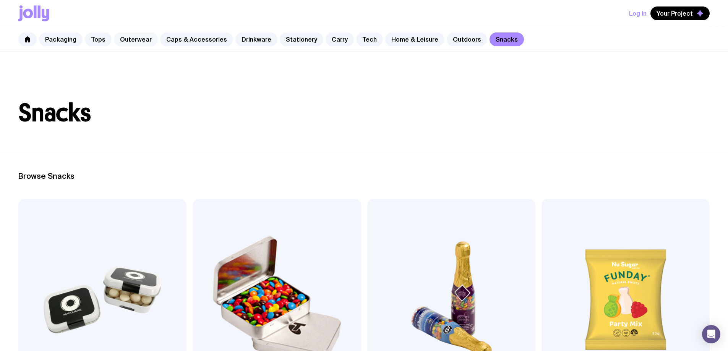
click at [140, 38] on link "Outerwear" at bounding box center [136, 39] width 44 height 14
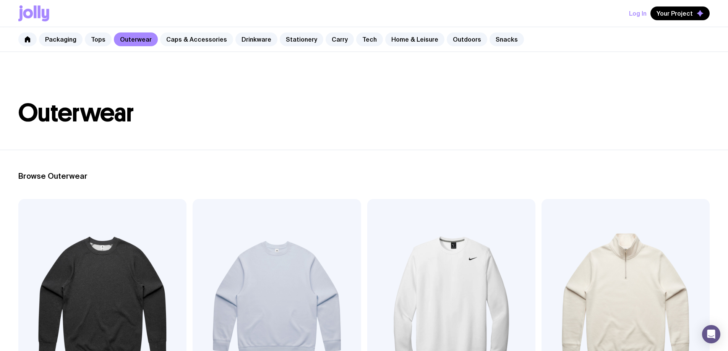
click at [193, 42] on link "Caps & Accessories" at bounding box center [196, 39] width 73 height 14
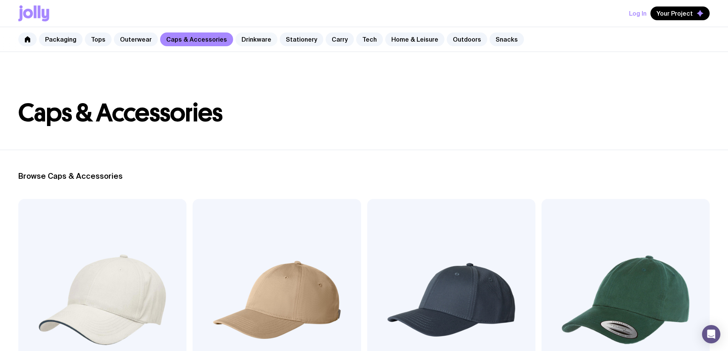
click at [253, 41] on link "Drinkware" at bounding box center [257, 39] width 42 height 14
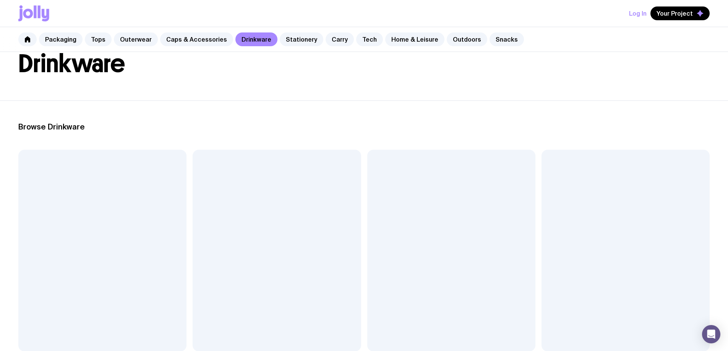
scroll to position [49, 0]
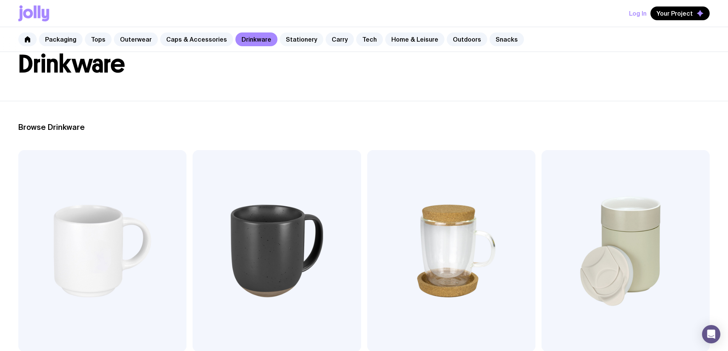
click at [298, 42] on link "Stationery" at bounding box center [302, 39] width 44 height 14
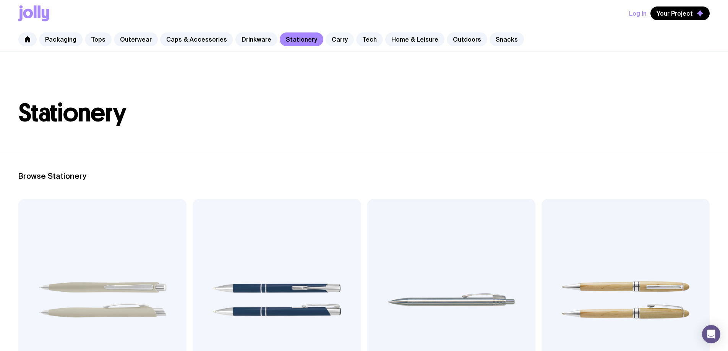
click at [328, 37] on link "Carry" at bounding box center [340, 39] width 28 height 14
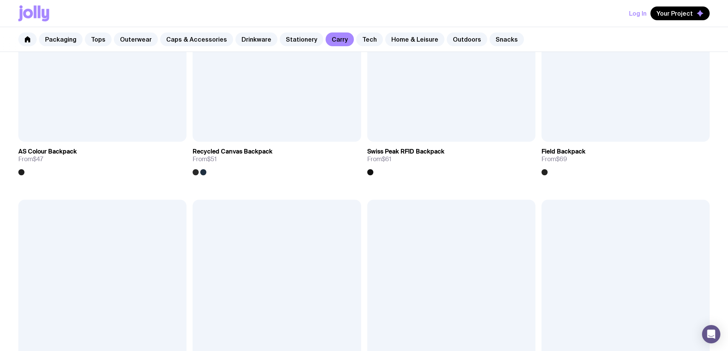
scroll to position [799, 0]
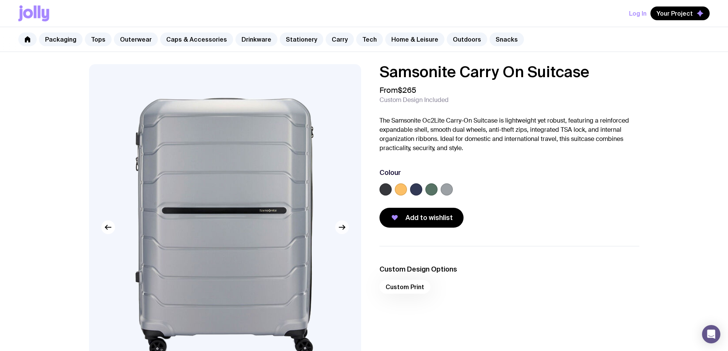
click at [341, 229] on icon "button" at bounding box center [342, 227] width 9 height 9
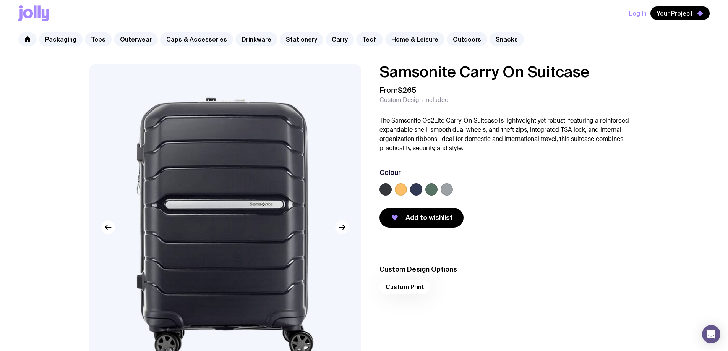
click at [341, 229] on icon "button" at bounding box center [342, 227] width 9 height 9
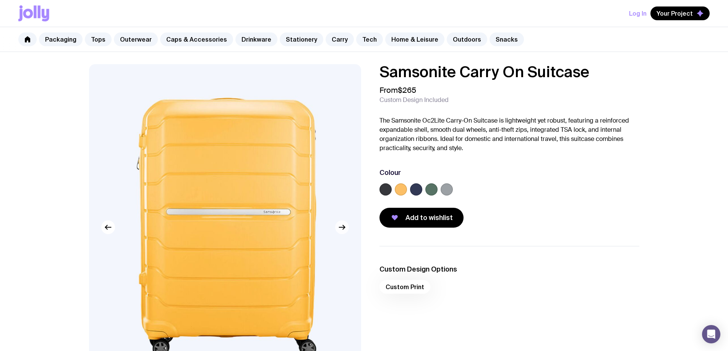
click at [341, 229] on icon "button" at bounding box center [342, 227] width 9 height 9
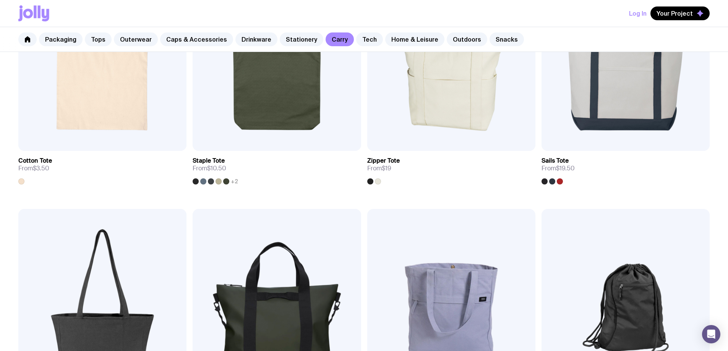
scroll to position [277, 0]
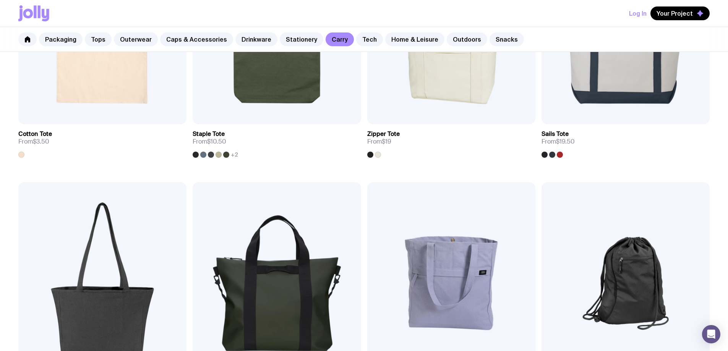
click at [542, 186] on img at bounding box center [626, 283] width 168 height 202
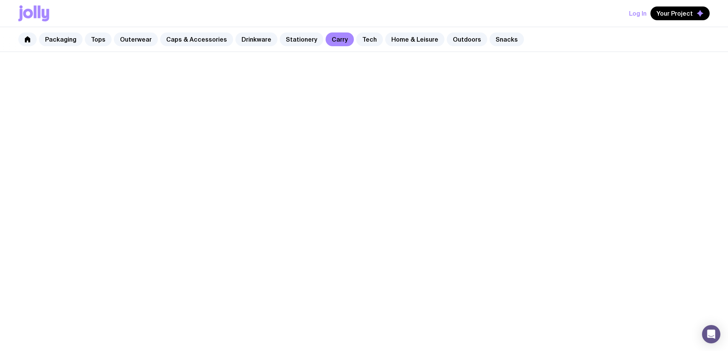
scroll to position [277, 0]
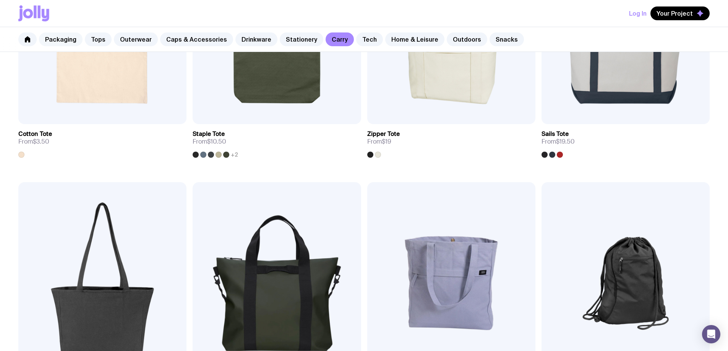
click at [61, 39] on link "Packaging" at bounding box center [61, 39] width 44 height 14
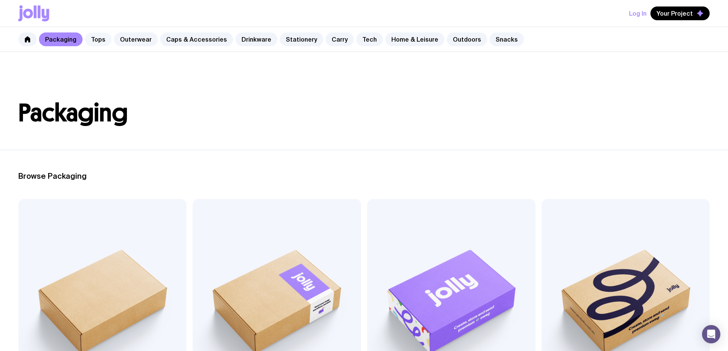
click at [104, 37] on link "Tops" at bounding box center [98, 39] width 27 height 14
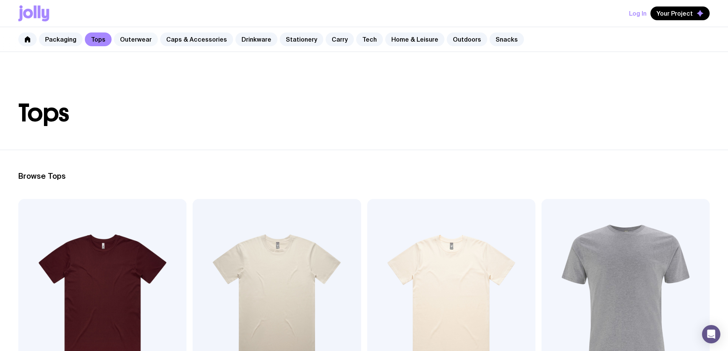
click at [135, 38] on link "Outerwear" at bounding box center [136, 39] width 44 height 14
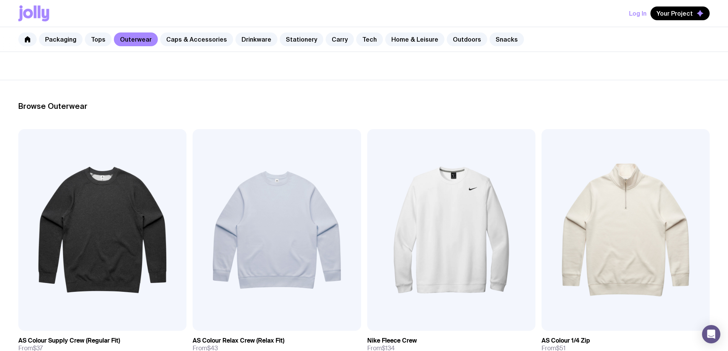
scroll to position [93, 0]
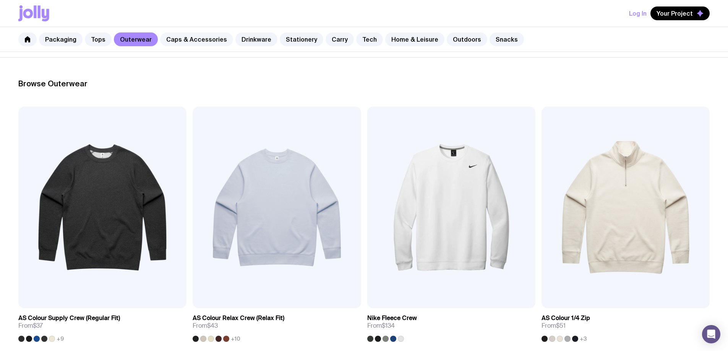
click at [196, 40] on link "Caps & Accessories" at bounding box center [196, 39] width 73 height 14
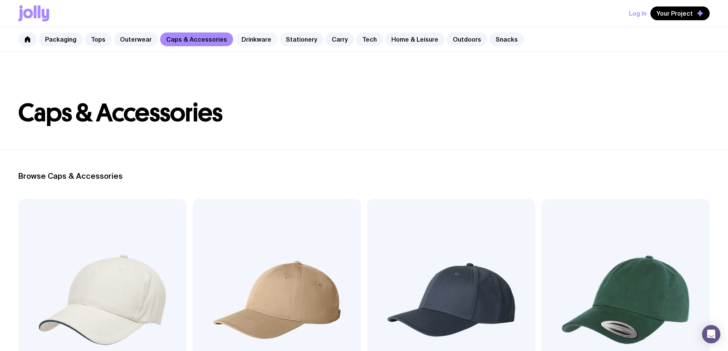
click at [249, 39] on link "Drinkware" at bounding box center [257, 39] width 42 height 14
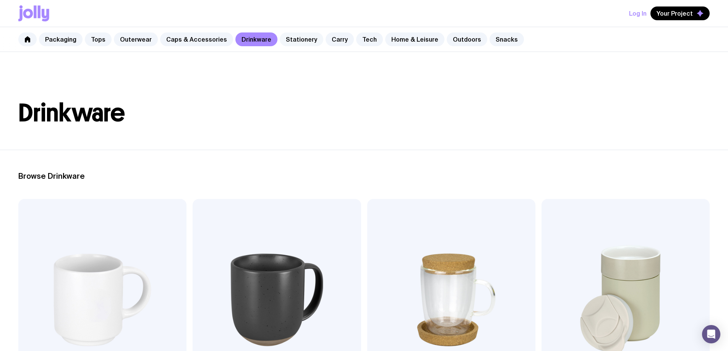
click at [297, 39] on link "Stationery" at bounding box center [302, 39] width 44 height 14
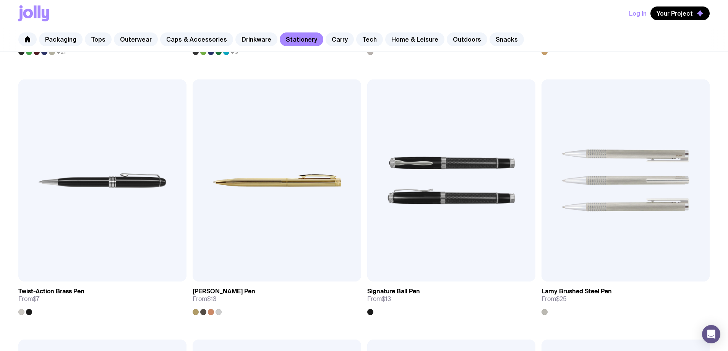
scroll to position [494, 0]
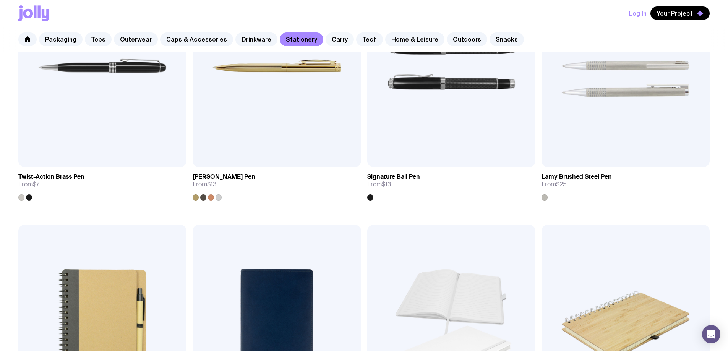
click at [326, 44] on link "Carry" at bounding box center [340, 39] width 28 height 14
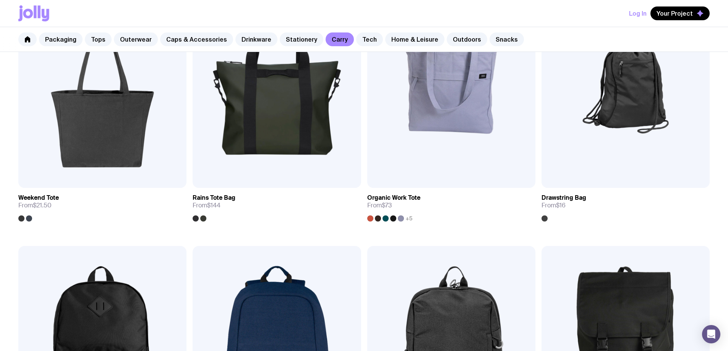
scroll to position [491, 0]
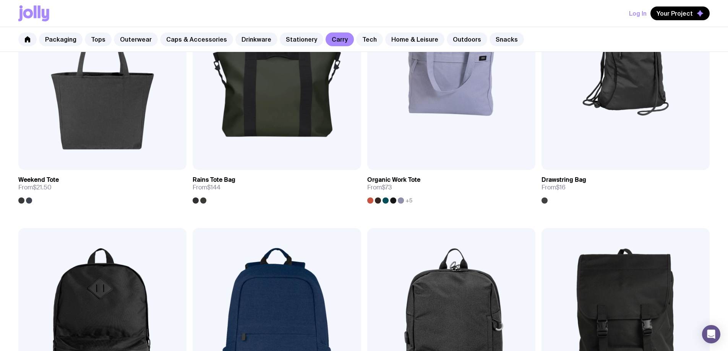
click at [356, 39] on link "Tech" at bounding box center [369, 39] width 27 height 14
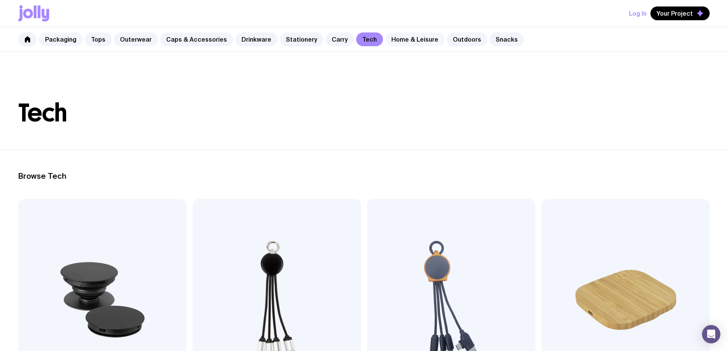
click at [402, 35] on link "Home & Leisure" at bounding box center [414, 39] width 59 height 14
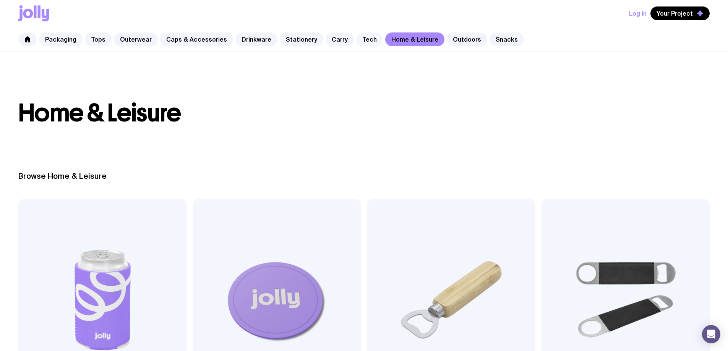
click at [361, 40] on link "Tech" at bounding box center [369, 39] width 27 height 14
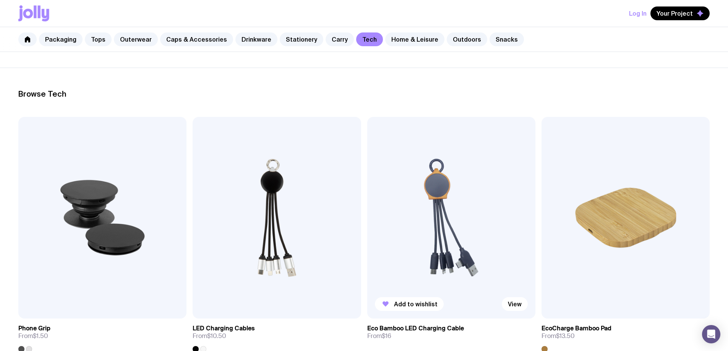
scroll to position [83, 0]
click at [398, 37] on link "Home & Leisure" at bounding box center [414, 39] width 59 height 14
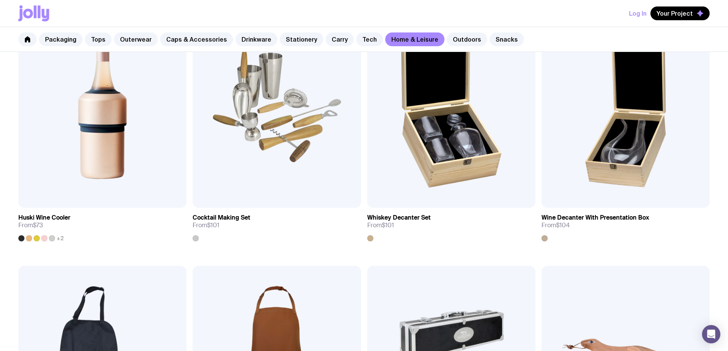
scroll to position [452, 0]
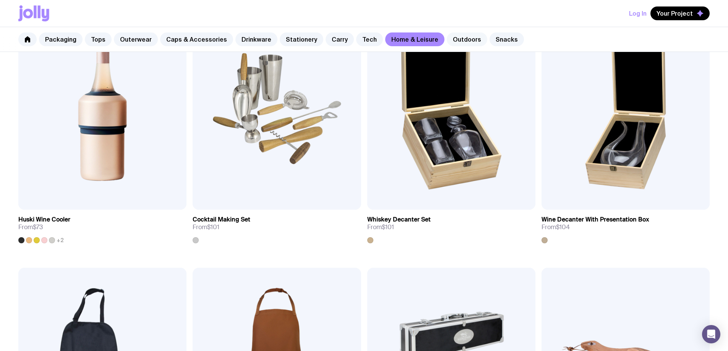
click at [453, 35] on link "Outdoors" at bounding box center [467, 39] width 41 height 14
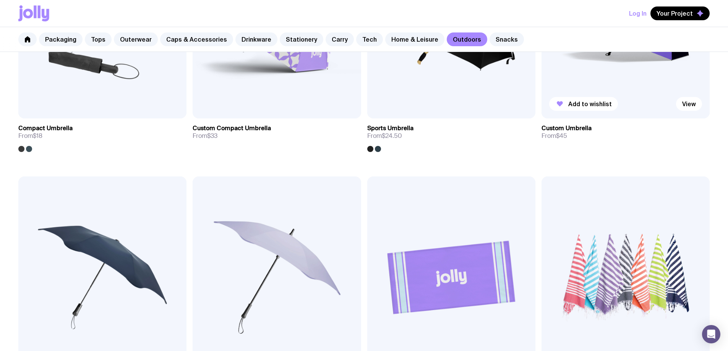
scroll to position [250, 0]
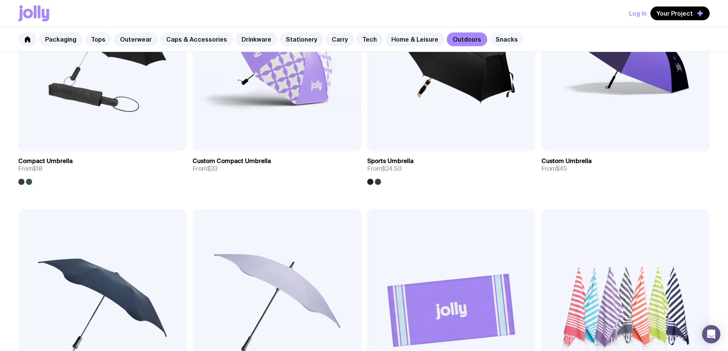
click at [495, 39] on link "Snacks" at bounding box center [507, 39] width 34 height 14
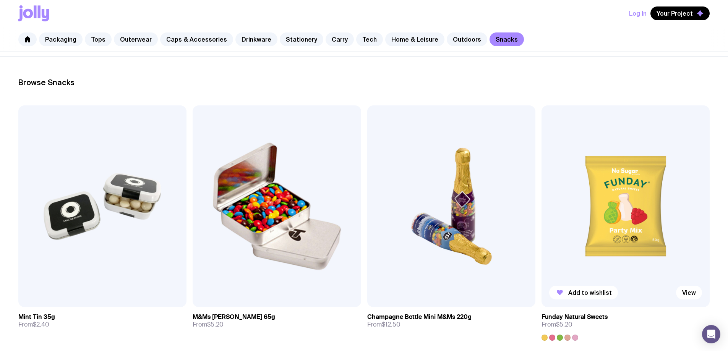
scroll to position [93, 0]
click at [356, 40] on link "Tech" at bounding box center [369, 39] width 27 height 14
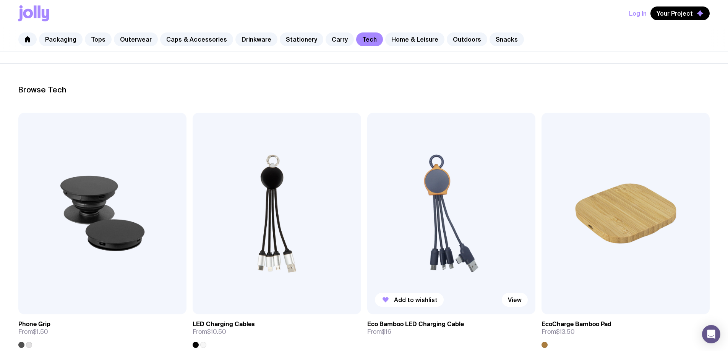
scroll to position [97, 0]
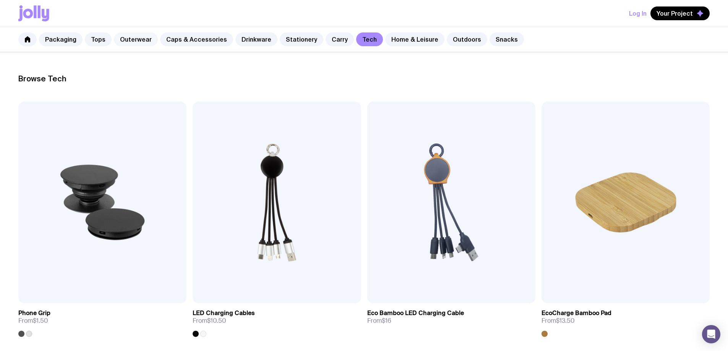
click at [131, 38] on link "Outerwear" at bounding box center [136, 39] width 44 height 14
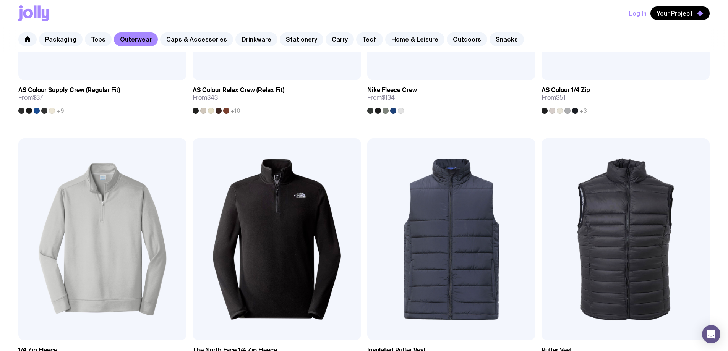
scroll to position [309, 0]
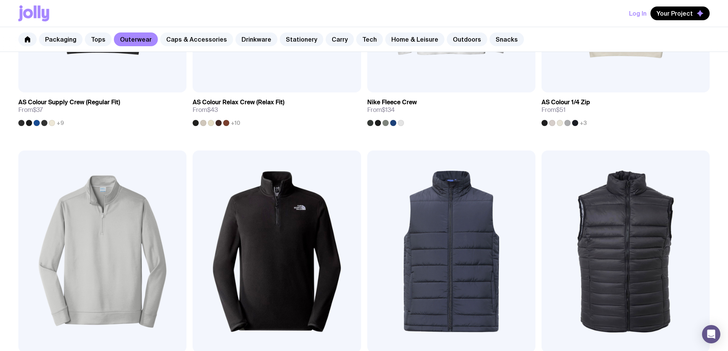
click at [191, 40] on link "Caps & Accessories" at bounding box center [196, 39] width 73 height 14
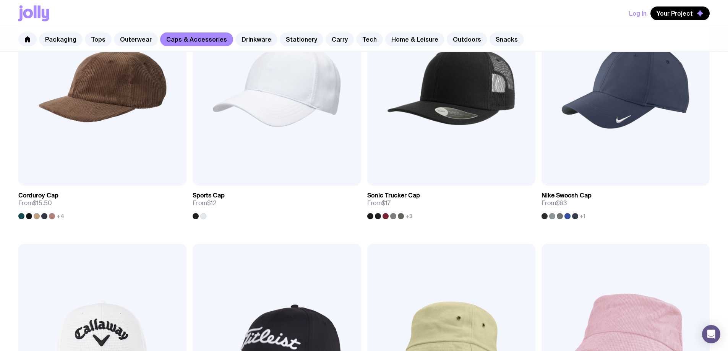
scroll to position [475, 0]
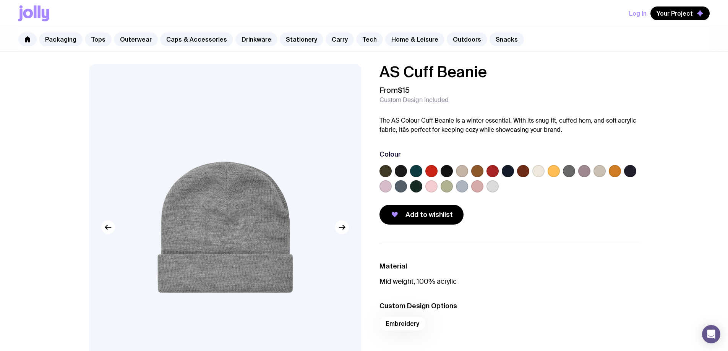
click at [417, 187] on label at bounding box center [416, 186] width 12 height 12
click at [0, 0] on input "radio" at bounding box center [0, 0] width 0 height 0
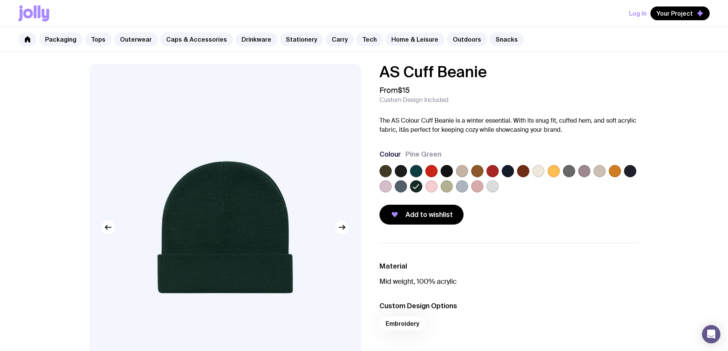
scroll to position [473, 0]
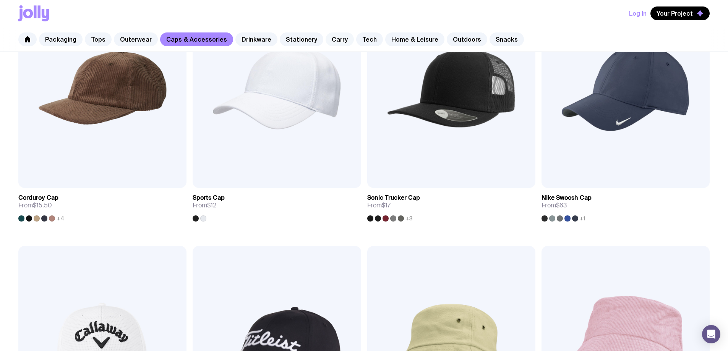
click at [326, 39] on link "Carry" at bounding box center [340, 39] width 28 height 14
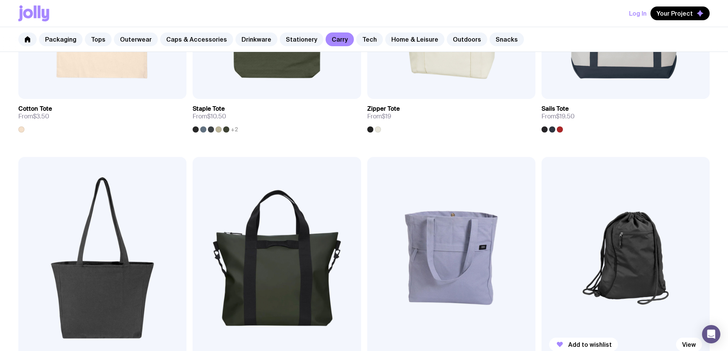
scroll to position [310, 0]
